Goal: Task Accomplishment & Management: Manage account settings

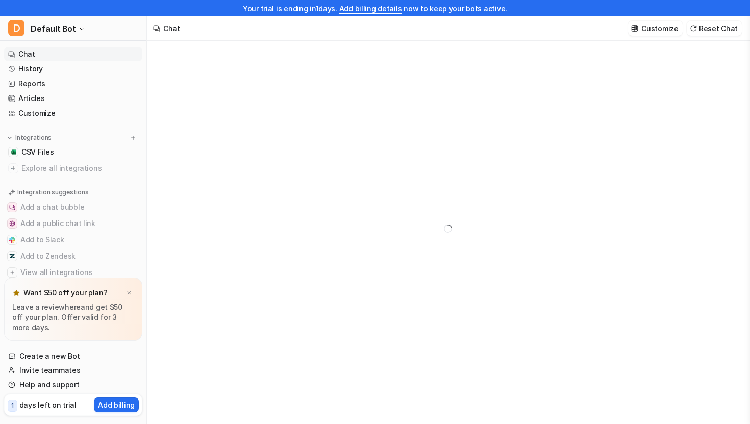
type textarea "**********"
click at [64, 406] on p "days left on trial" at bounding box center [47, 404] width 57 height 11
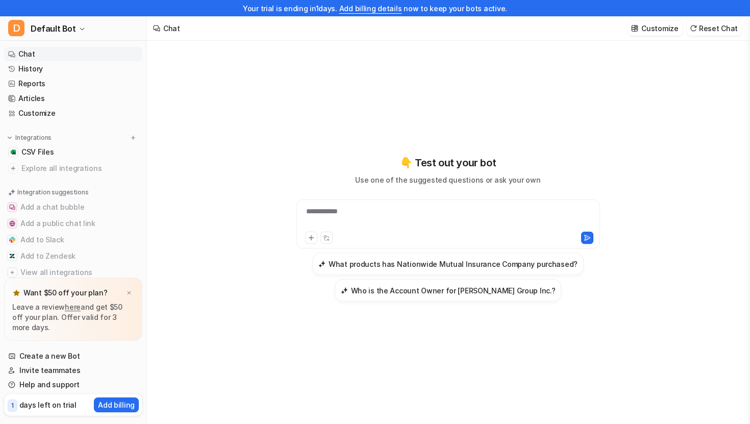
click at [10, 408] on span "1" at bounding box center [13, 405] width 10 height 12
click at [19, 400] on div "1 days left on trial" at bounding box center [42, 404] width 69 height 15
click at [130, 287] on div "Want $50 off your plan?" at bounding box center [73, 293] width 122 height 14
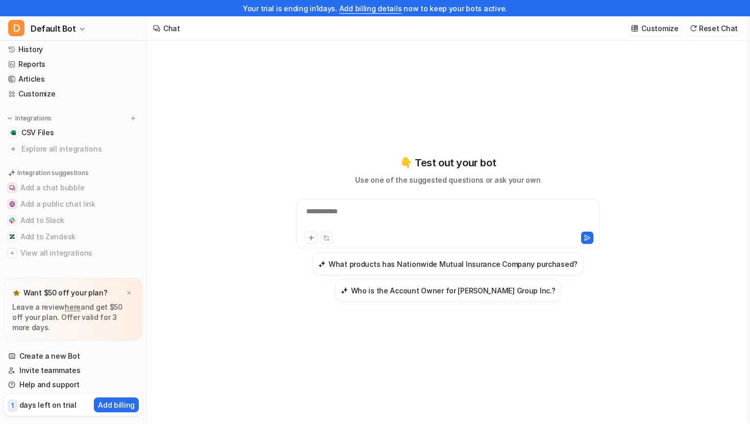
scroll to position [16, 0]
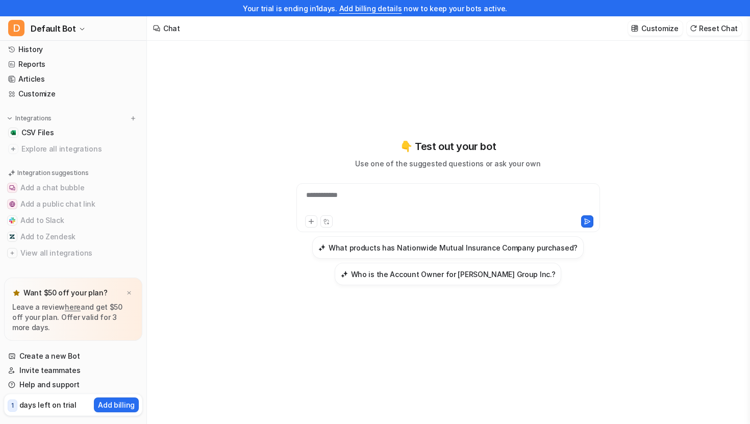
click at [49, 410] on div "1 days left on trial" at bounding box center [42, 404] width 69 height 15
click at [109, 405] on p "Add billing" at bounding box center [116, 404] width 37 height 11
